Goal: Ask a question

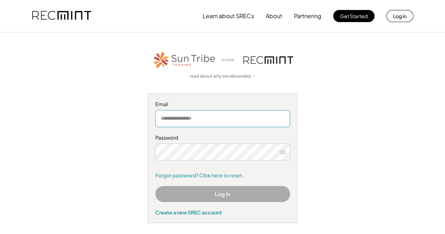
click at [249, 119] on input "email" at bounding box center [222, 118] width 135 height 17
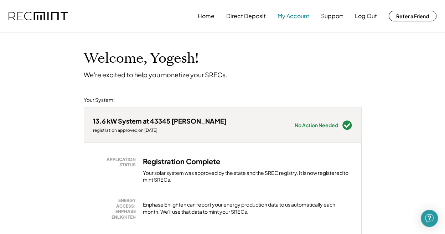
click at [294, 21] on button "My Account" at bounding box center [293, 16] width 32 height 14
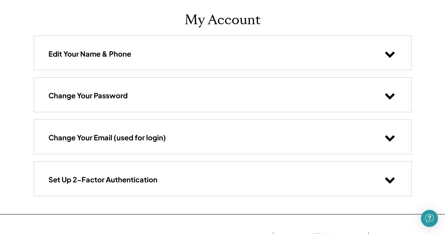
scroll to position [38, 0]
click at [387, 182] on icon at bounding box center [389, 180] width 11 height 11
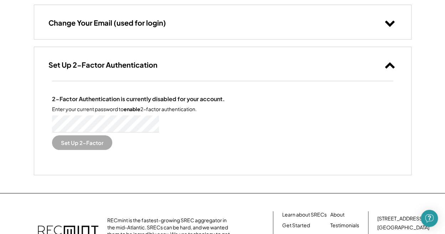
scroll to position [153, 0]
click at [94, 140] on button "Set Up 2-Factor" at bounding box center [82, 142] width 60 height 15
click at [98, 144] on button "Set Up 2-Factor" at bounding box center [82, 142] width 60 height 15
click at [36, 122] on div "2-Factor Authentication is currently disabled for your account. Enter your curr…" at bounding box center [222, 128] width 377 height 94
click at [73, 146] on button "Set Up 2-Factor" at bounding box center [82, 142] width 60 height 15
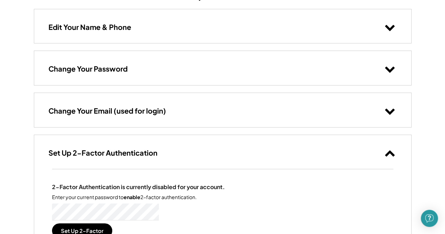
scroll to position [0, 0]
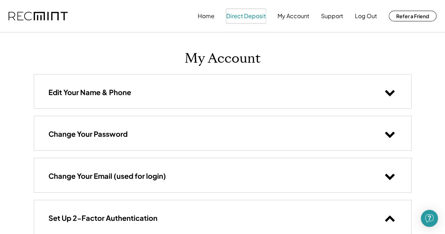
click at [261, 16] on button "Direct Deposit" at bounding box center [246, 16] width 40 height 14
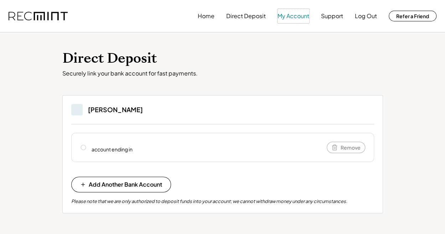
click at [298, 17] on button "My Account" at bounding box center [293, 16] width 32 height 14
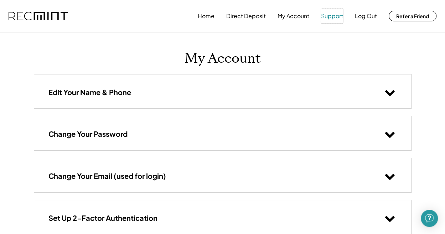
click at [330, 19] on button "Support" at bounding box center [332, 16] width 22 height 14
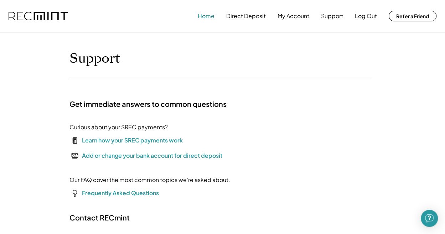
click at [209, 17] on button "Home" at bounding box center [206, 16] width 17 height 14
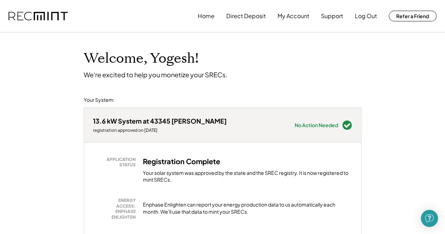
click at [331, 124] on div "No Action Needed" at bounding box center [316, 125] width 43 height 5
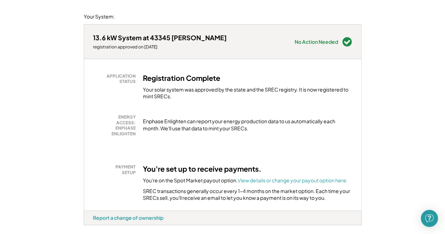
scroll to position [83, 0]
click at [256, 126] on div "Enphase Enlighten can report your energy production data to us automatically ea…" at bounding box center [247, 125] width 209 height 14
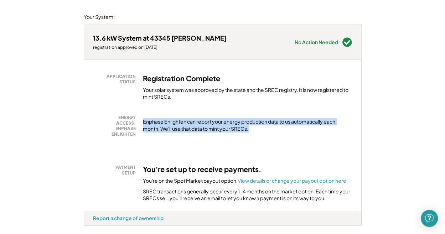
click at [256, 126] on div "Enphase Enlighten can report your energy production data to us automatically ea…" at bounding box center [247, 125] width 209 height 14
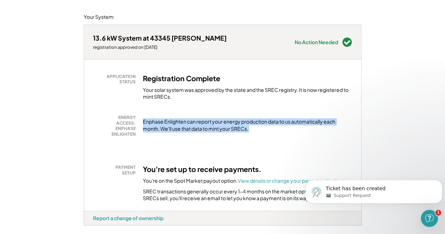
scroll to position [0, 0]
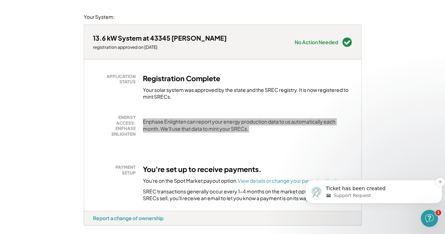
click at [337, 196] on span "Support Request" at bounding box center [351, 195] width 37 height 6
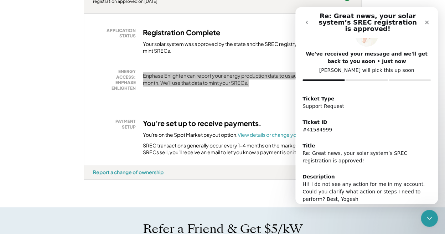
scroll to position [129, 0]
click at [375, 192] on div "Hi! I do not see any action for me in my account. Could you clarify what action…" at bounding box center [366, 192] width 128 height 22
click at [379, 181] on div "Hi! I do not see any action for me in my account. Could you clarify what action…" at bounding box center [366, 192] width 128 height 22
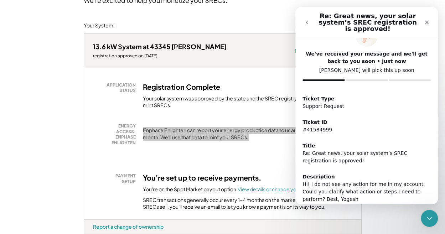
scroll to position [75, 0]
click at [304, 20] on icon "go back" at bounding box center [307, 23] width 6 height 6
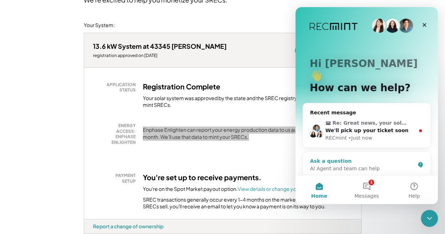
scroll to position [18, 0]
